Goal: Communication & Community: Connect with others

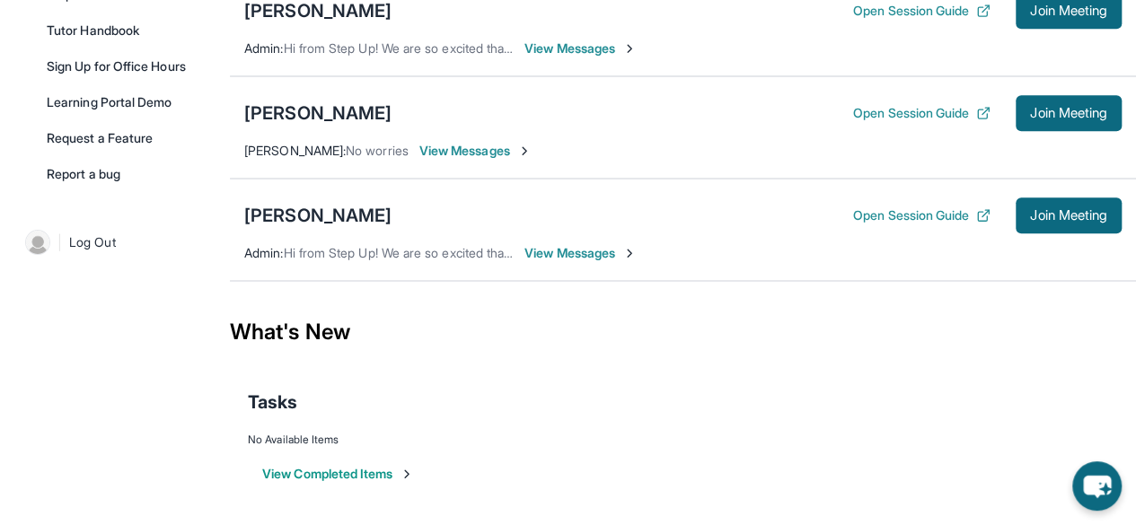
scroll to position [497, 0]
click at [304, 17] on div "[PERSON_NAME]" at bounding box center [317, 9] width 147 height 25
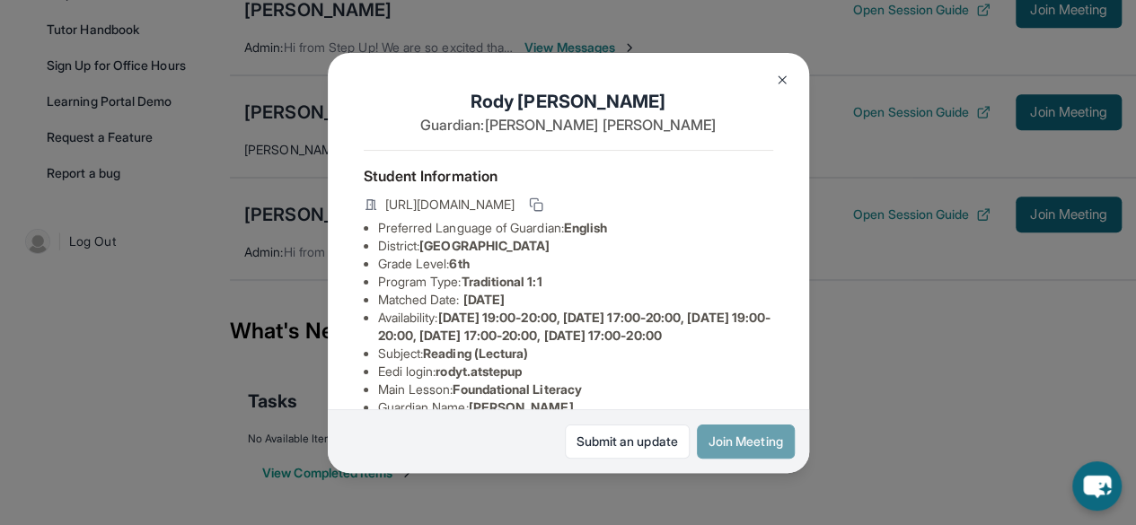
click at [730, 450] on button "Join Meeting" at bounding box center [746, 442] width 98 height 34
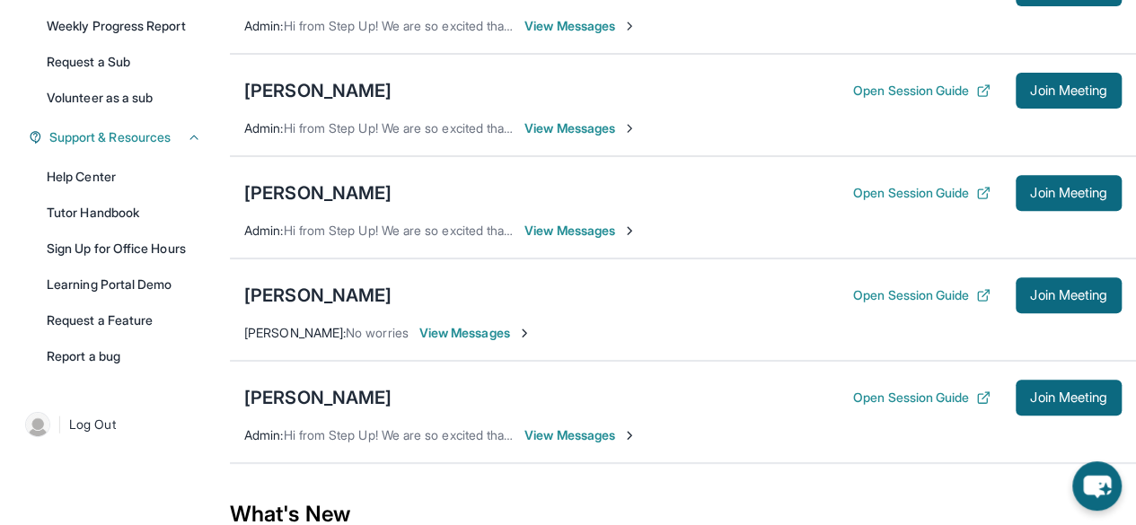
scroll to position [310, 0]
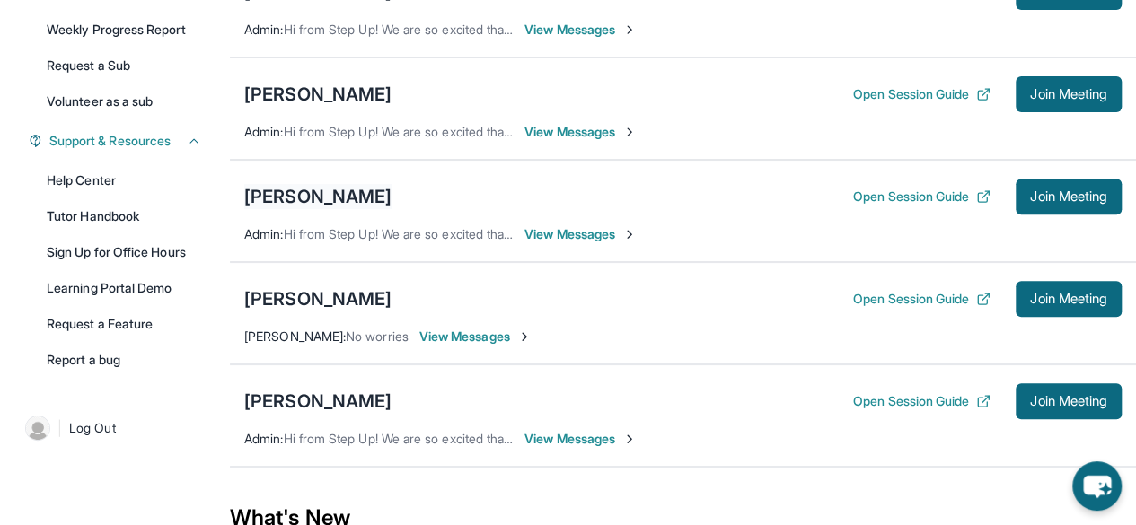
click at [299, 201] on div "[PERSON_NAME]" at bounding box center [317, 196] width 147 height 25
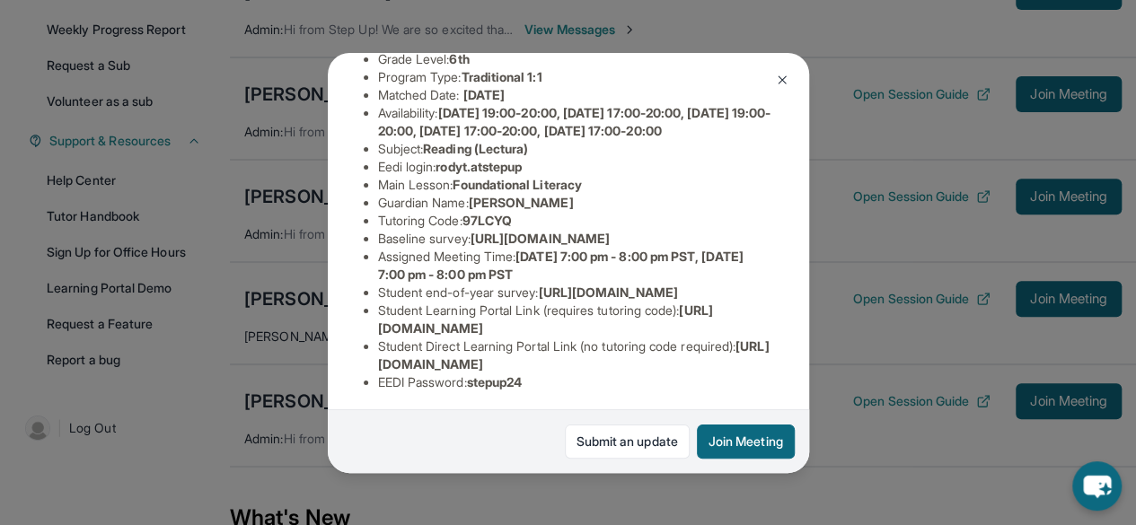
scroll to position [196, 0]
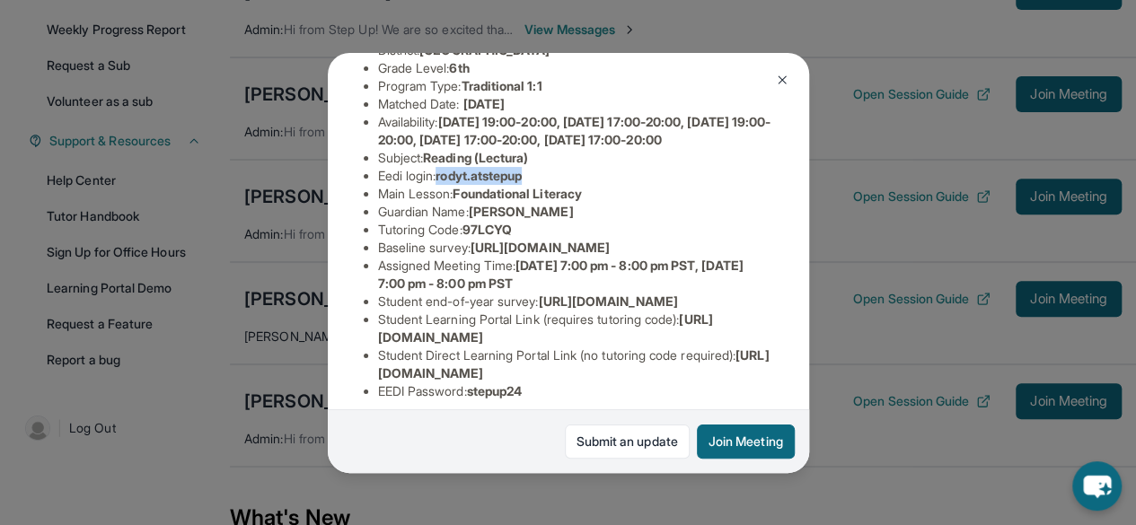
drag, startPoint x: 445, startPoint y: 214, endPoint x: 535, endPoint y: 202, distance: 90.6
click at [522, 183] on span "rodyt.atstepup" at bounding box center [479, 175] width 86 height 15
copy span "rodyt.atstepup"
